Goal: Task Accomplishment & Management: Use online tool/utility

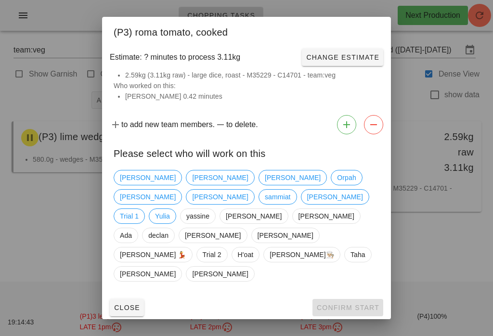
scroll to position [0, 0]
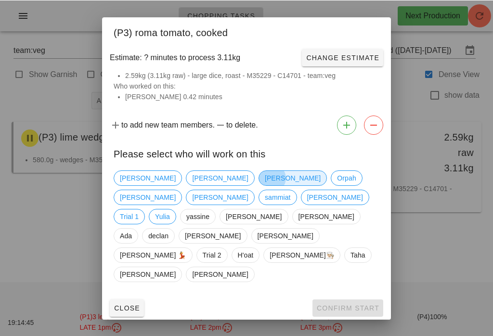
click at [265, 185] on span "[PERSON_NAME]" at bounding box center [293, 177] width 56 height 14
click at [356, 306] on div at bounding box center [246, 168] width 493 height 336
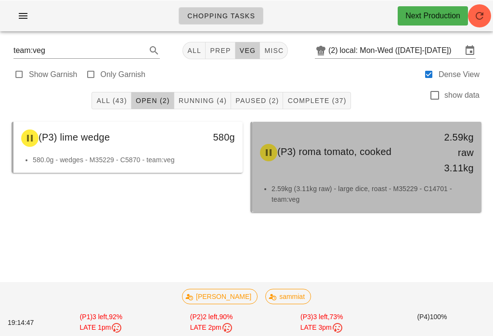
click at [355, 160] on div "(P3) roma tomato, cooked" at bounding box center [338, 152] width 169 height 29
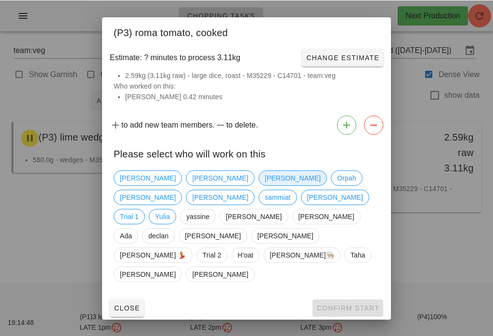
click at [258, 185] on span "[PERSON_NAME]" at bounding box center [292, 177] width 68 height 15
click at [338, 304] on span "Confirm Start" at bounding box center [347, 308] width 63 height 8
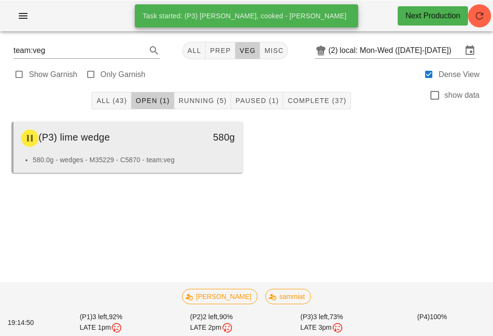
click at [177, 141] on div "(P3) lime wedge" at bounding box center [99, 137] width 169 height 29
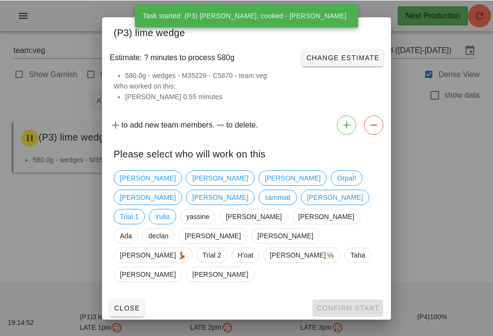
click at [420, 239] on div at bounding box center [246, 168] width 493 height 336
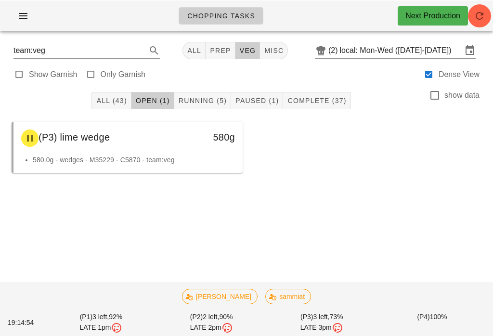
click at [206, 93] on button "Running (5)" at bounding box center [202, 99] width 57 height 17
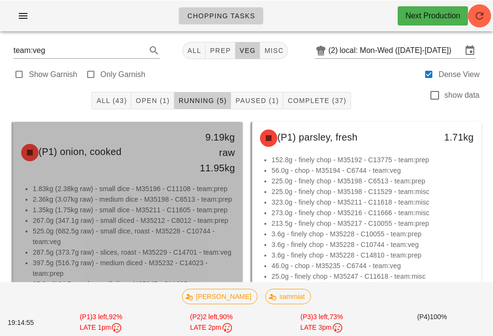
click at [158, 212] on li "1.35kg (1.75kg raw) - small dice - M35211 - C11605 - team:prep" at bounding box center [134, 209] width 202 height 11
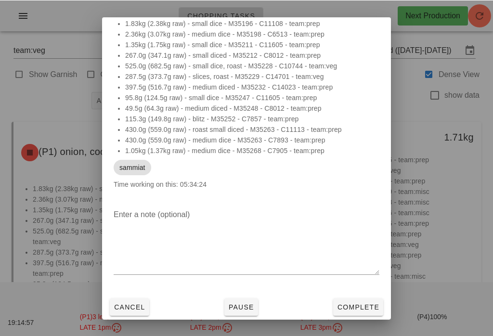
scroll to position [27, 0]
click at [357, 301] on button "Complete" at bounding box center [358, 306] width 50 height 17
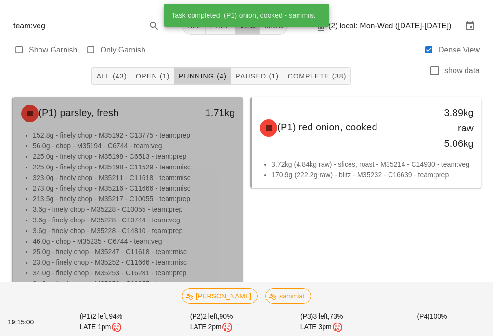
click at [157, 204] on li "213.5g - finely chop - M35217 - C10055 - team:prep" at bounding box center [134, 198] width 202 height 11
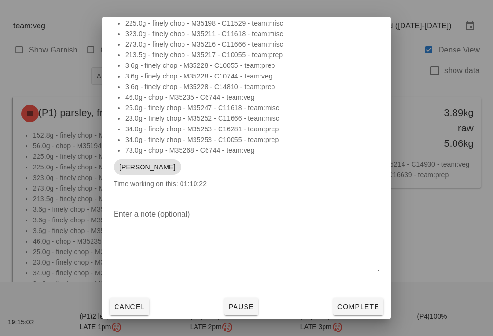
scroll to position [59, 0]
click at [354, 303] on span "Complete" at bounding box center [358, 307] width 42 height 8
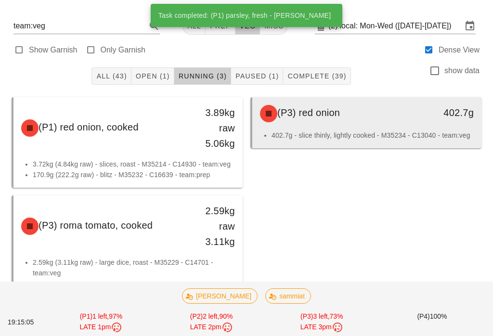
click at [356, 129] on div "(P3) red onion 402.7g" at bounding box center [366, 113] width 229 height 33
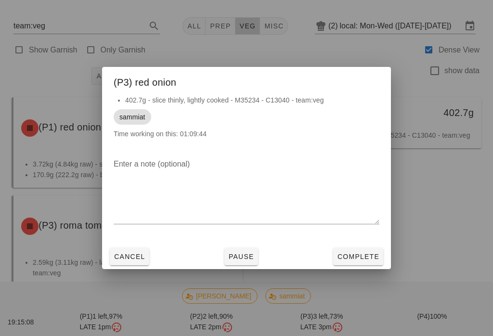
click at [359, 260] on span "Complete" at bounding box center [358, 257] width 42 height 8
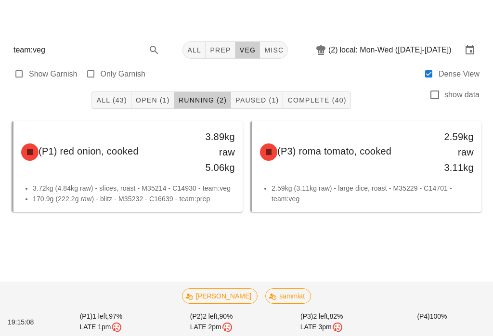
scroll to position [15, 0]
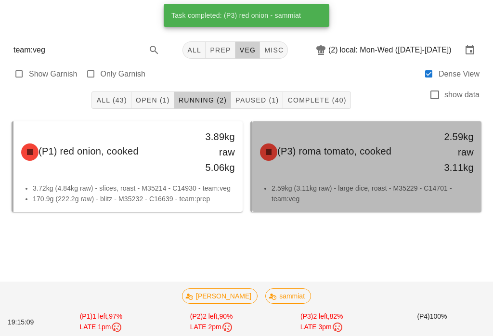
click at [392, 163] on div "(P3) [PERSON_NAME], cooked 2.59kg raw 3.11kg" at bounding box center [366, 152] width 225 height 58
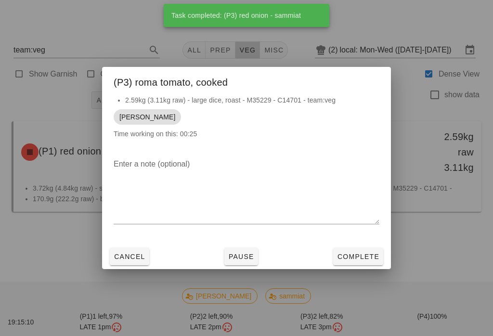
click at [364, 259] on span "Complete" at bounding box center [358, 257] width 42 height 8
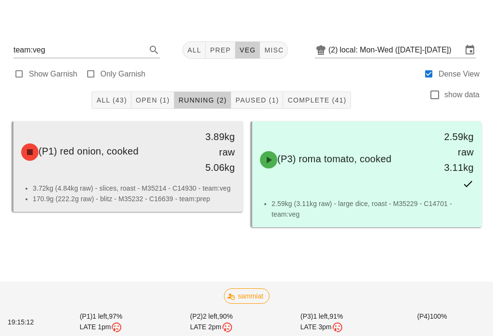
click at [144, 154] on div "(P1) red onion, cooked 3.89kg raw 5.06kg" at bounding box center [127, 152] width 225 height 58
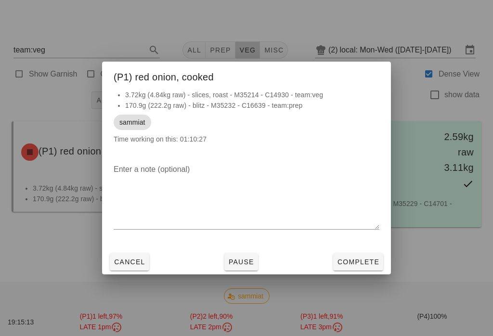
click at [363, 267] on button "Complete" at bounding box center [358, 261] width 50 height 17
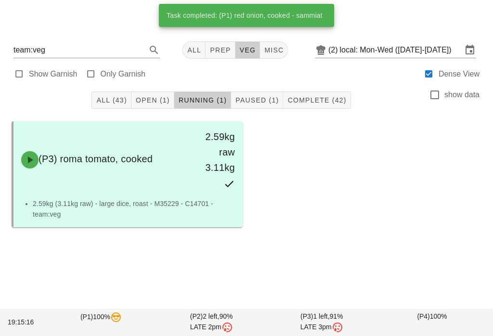
click at [155, 96] on span "Open (1)" at bounding box center [152, 100] width 35 height 8
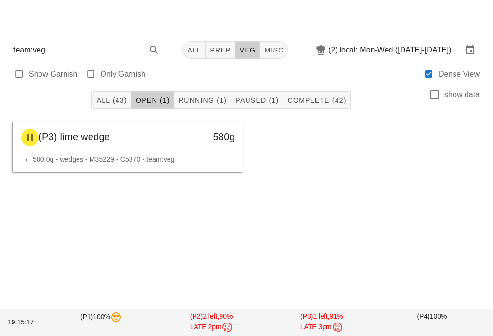
click at [363, 220] on div "All (43) Open (1) Running (1) Paused (1) Complete (42) show data (P3) lime wedg…" at bounding box center [246, 161] width 481 height 153
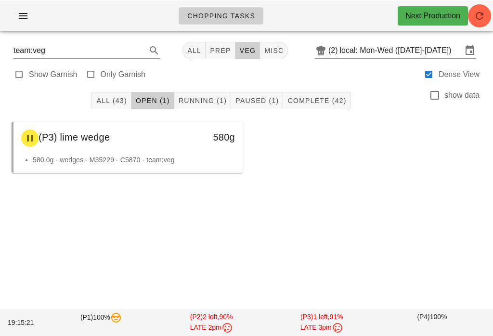
click at [219, 49] on span "prep" at bounding box center [219, 50] width 21 height 8
type input "team:prep"
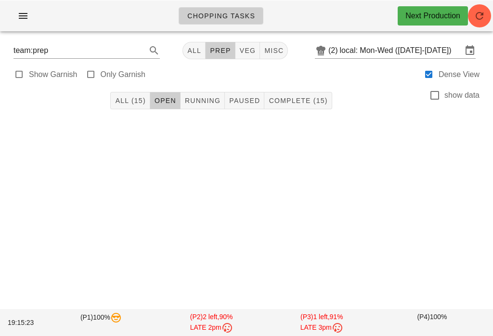
click at [302, 108] on button "Complete (15)" at bounding box center [297, 99] width 67 height 17
